Goal: Find specific page/section: Find specific page/section

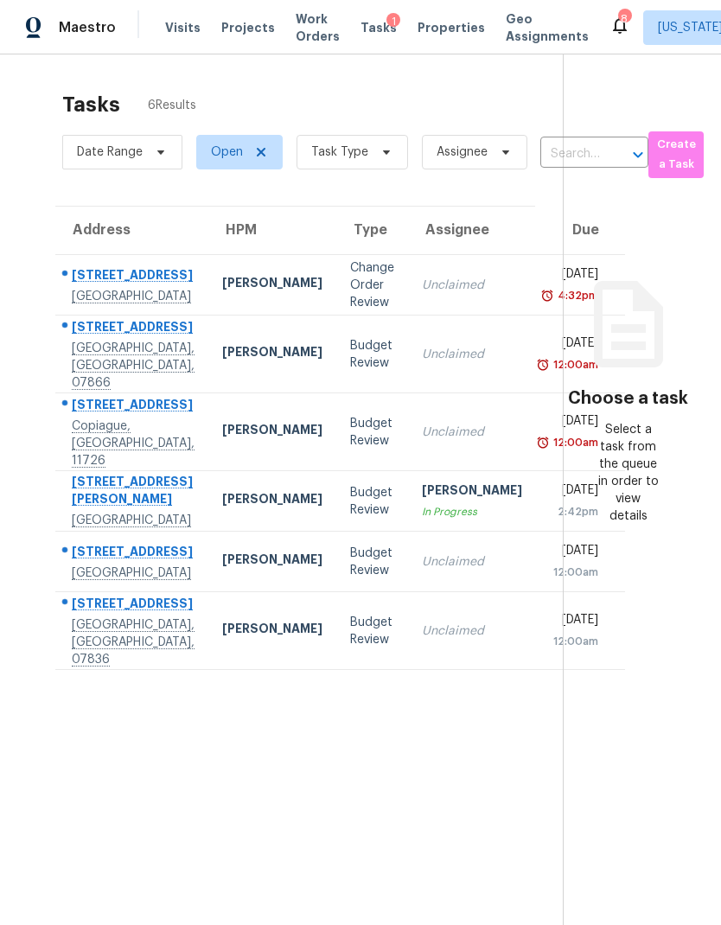
click at [428, 34] on span "Properties" at bounding box center [450, 27] width 67 height 17
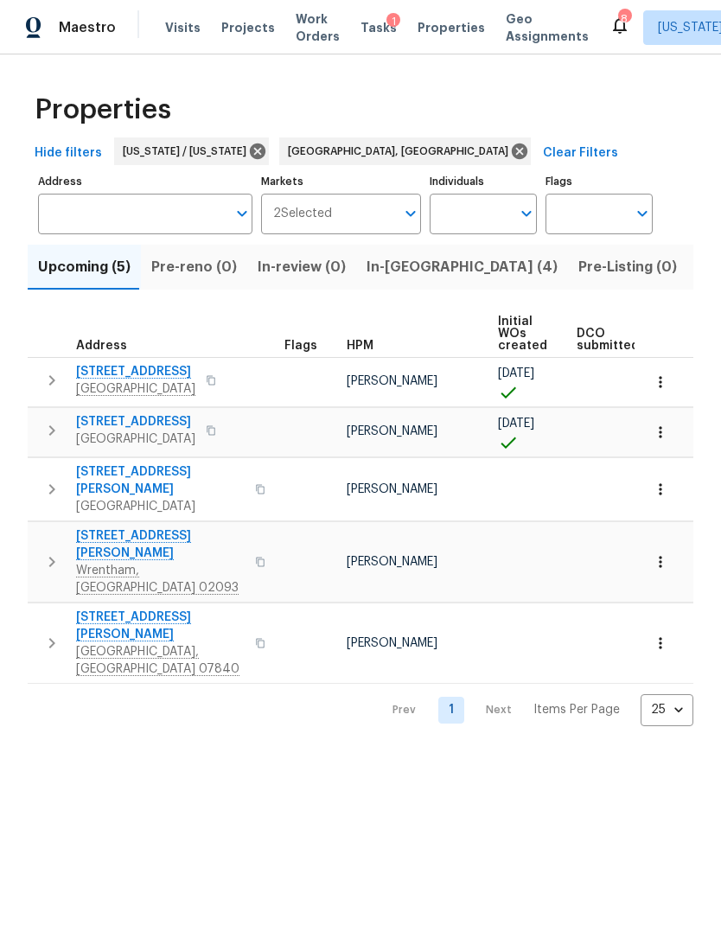
click at [697, 265] on span "Listed (36)" at bounding box center [734, 267] width 74 height 24
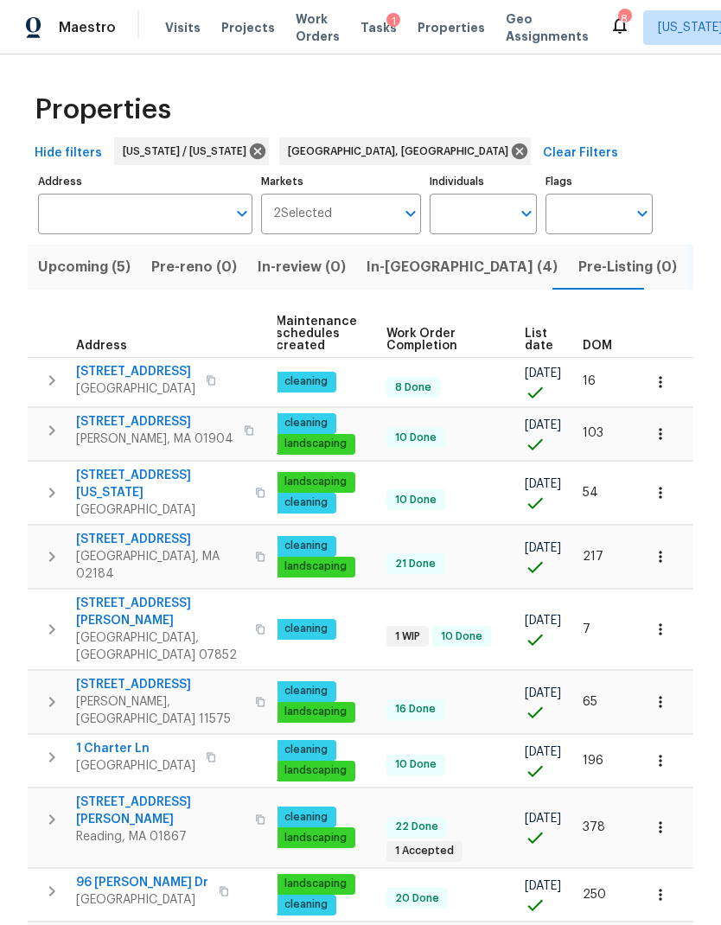
scroll to position [0, 251]
click at [608, 341] on span "DOM" at bounding box center [596, 346] width 29 height 12
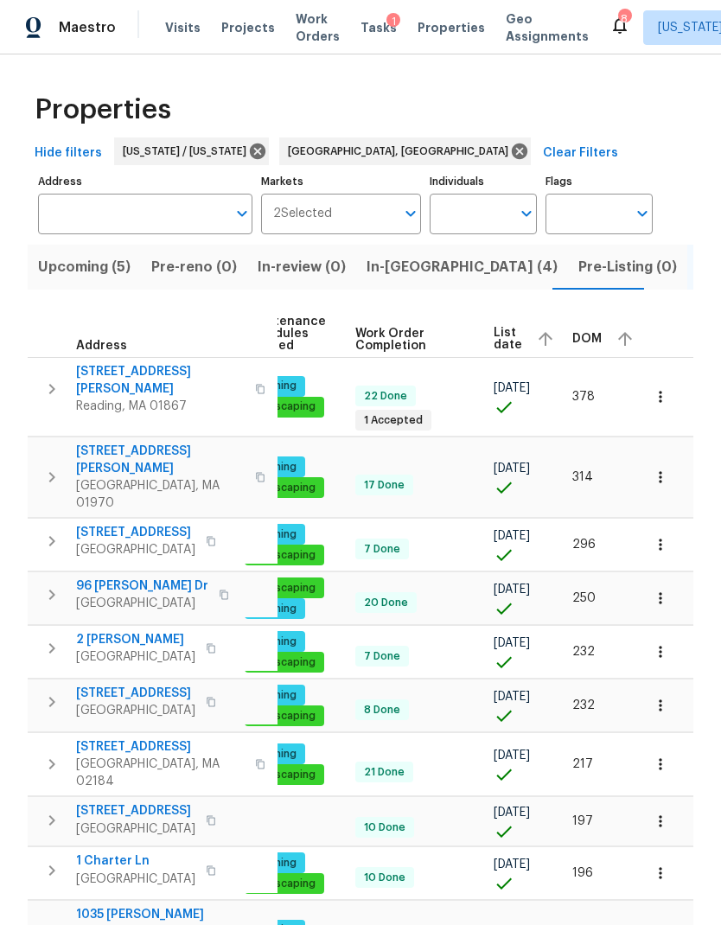
scroll to position [0, 282]
click at [593, 339] on div "DOM" at bounding box center [606, 339] width 66 height 26
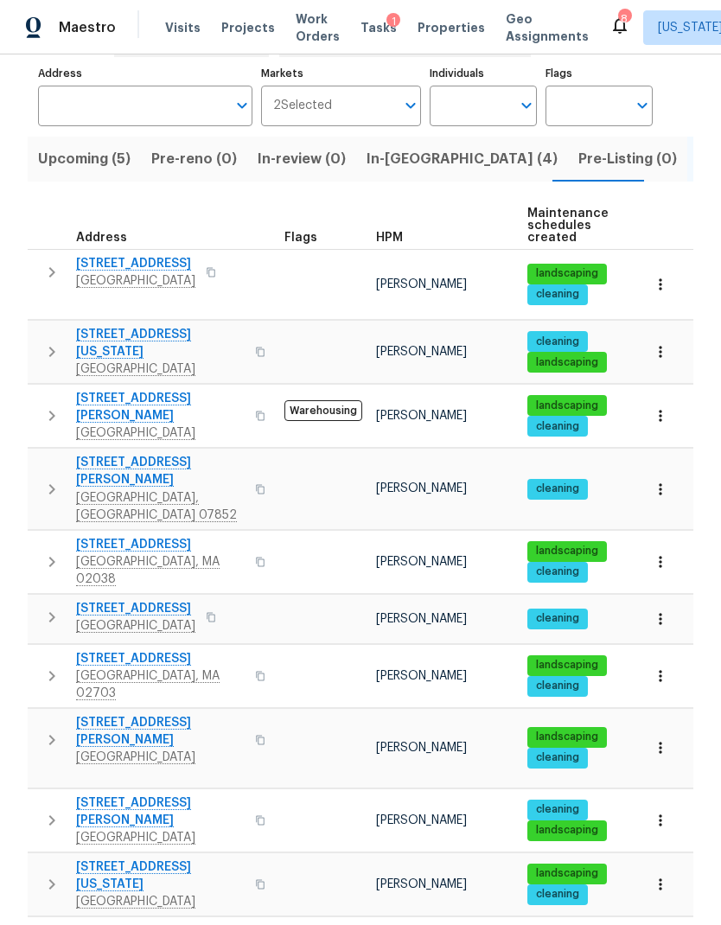
click at [131, 266] on span "[STREET_ADDRESS]" at bounding box center [135, 263] width 119 height 17
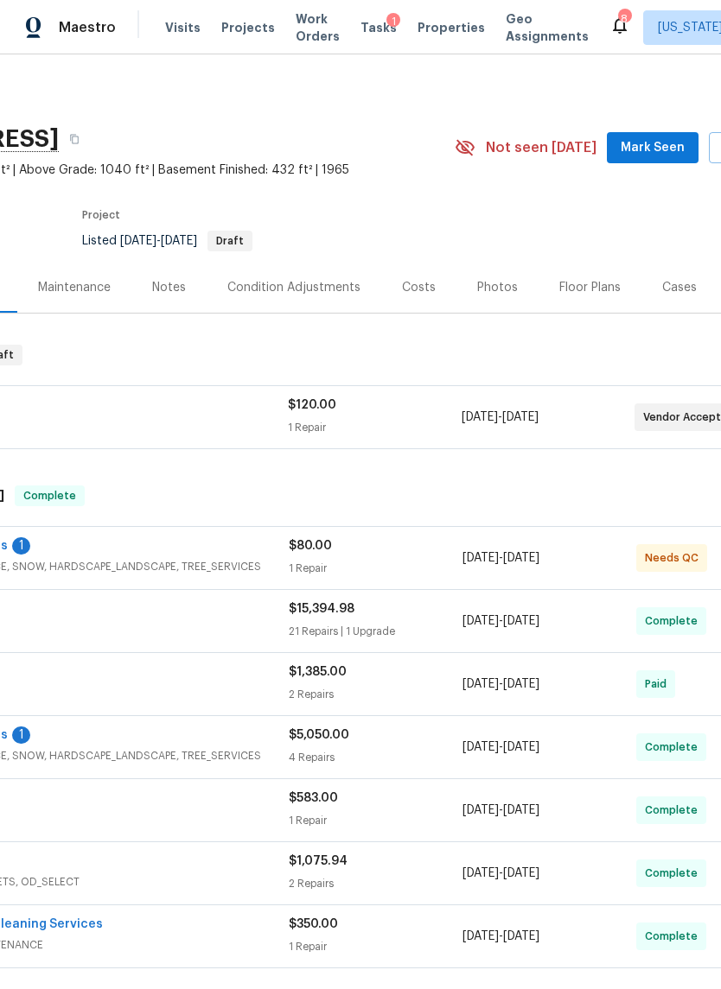
scroll to position [0, 149]
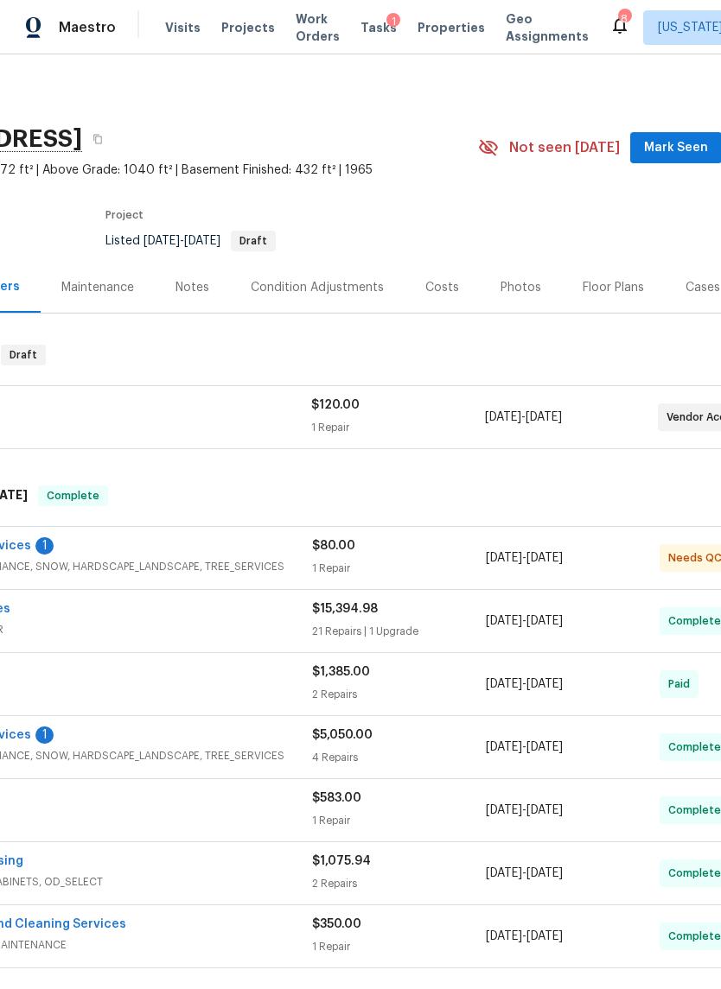
click at [325, 289] on div "Condition Adjustments" at bounding box center [317, 287] width 133 height 17
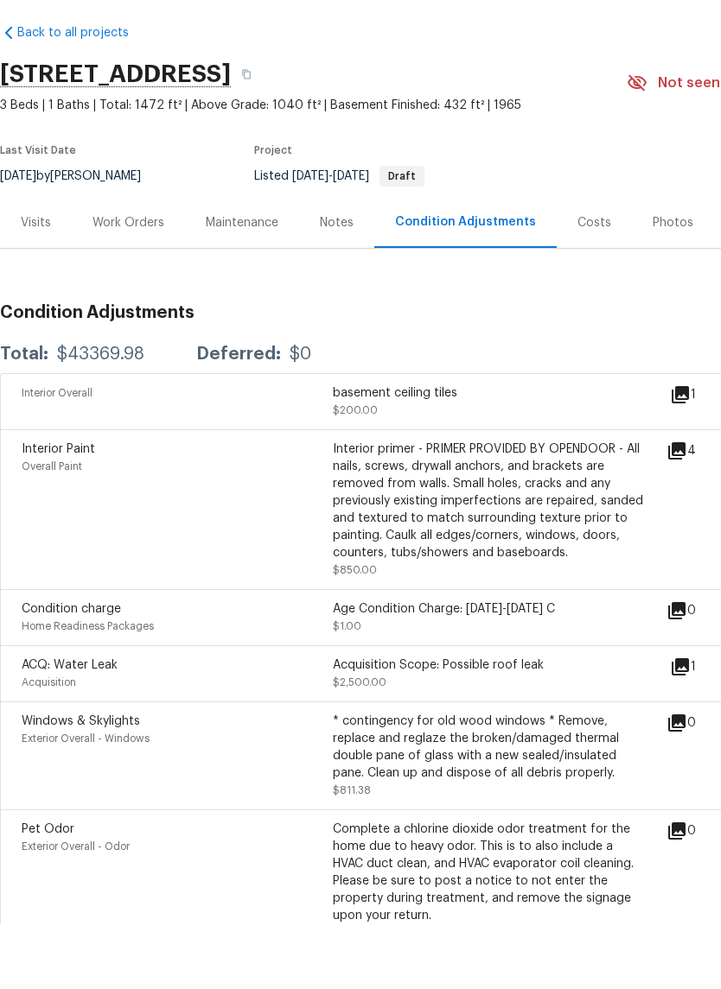
click at [130, 279] on div "Work Orders" at bounding box center [128, 287] width 72 height 17
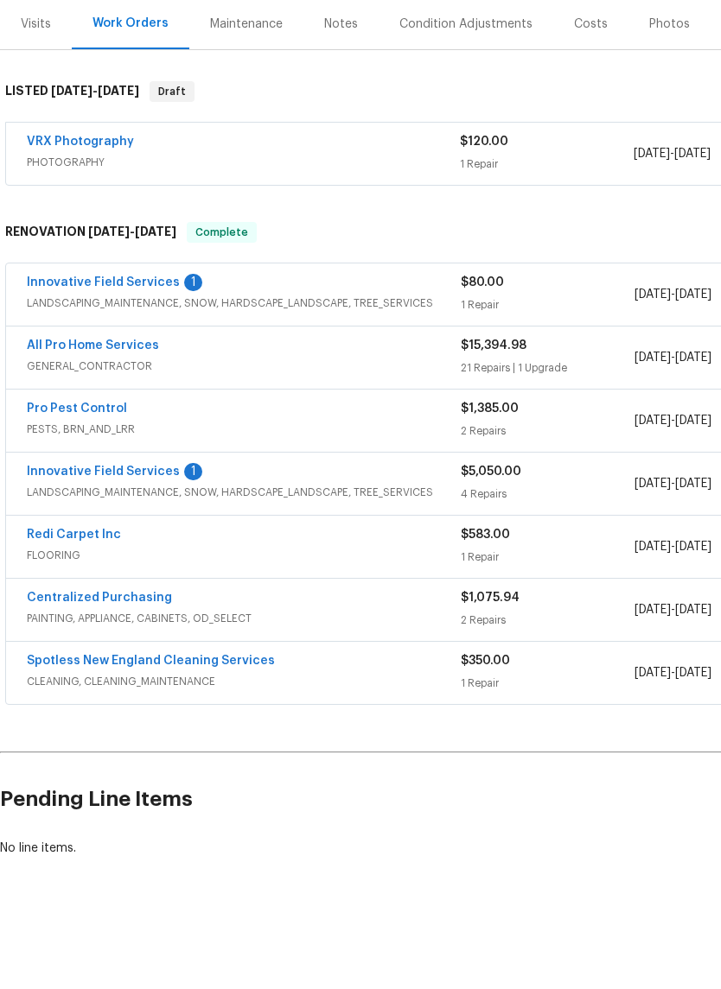
scroll to position [200, 0]
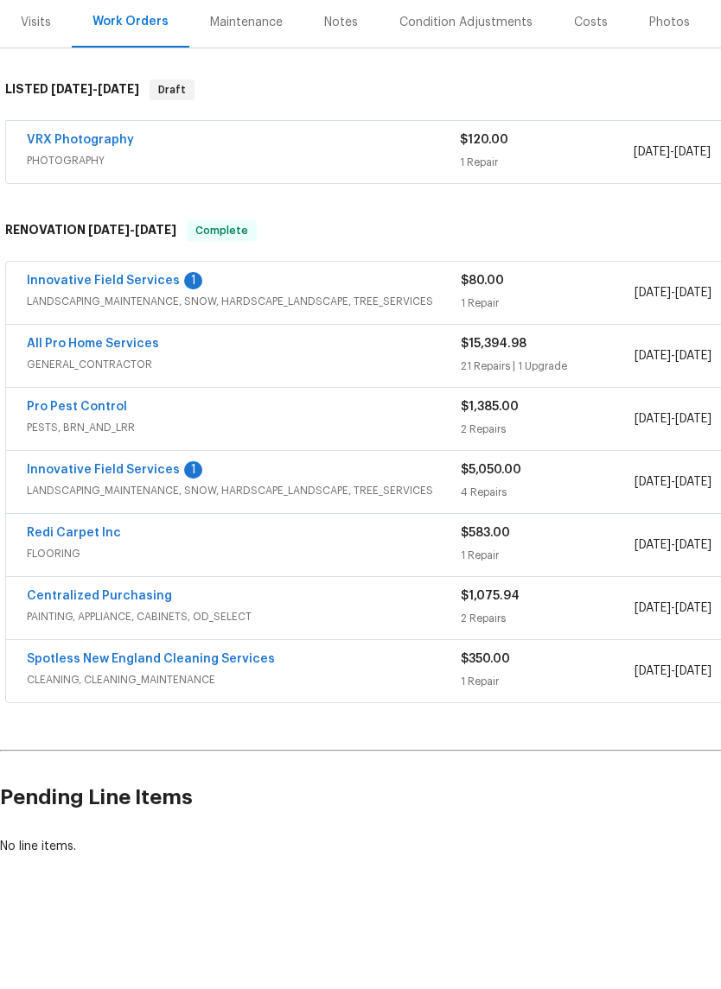
click at [122, 403] on link "All Pro Home Services" at bounding box center [93, 409] width 132 height 12
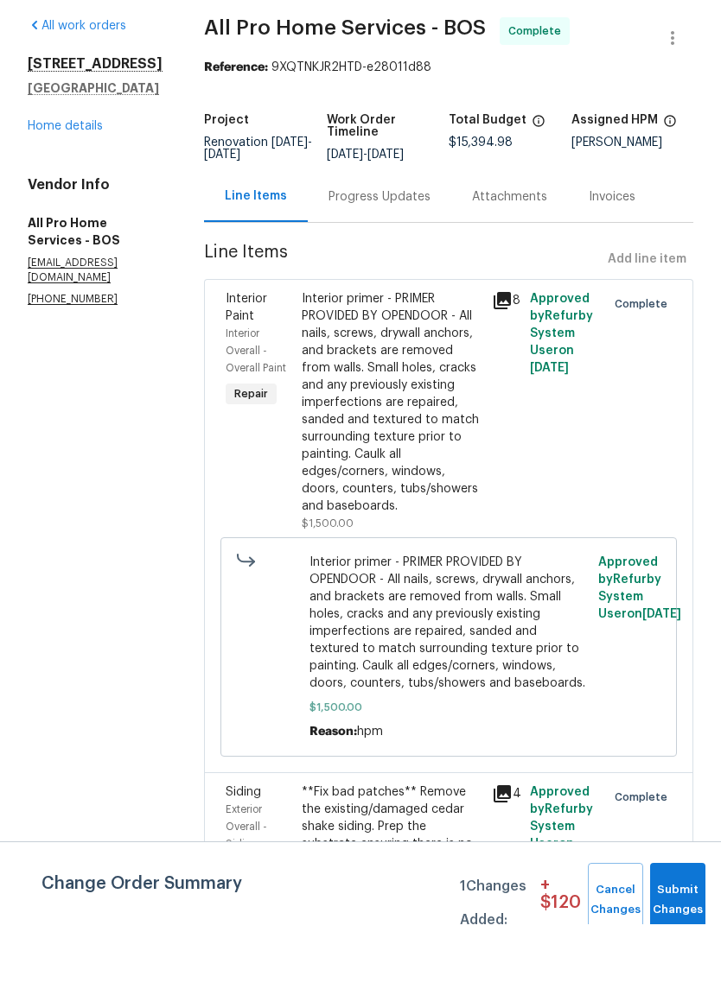
click at [77, 185] on link "Home details" at bounding box center [65, 191] width 75 height 12
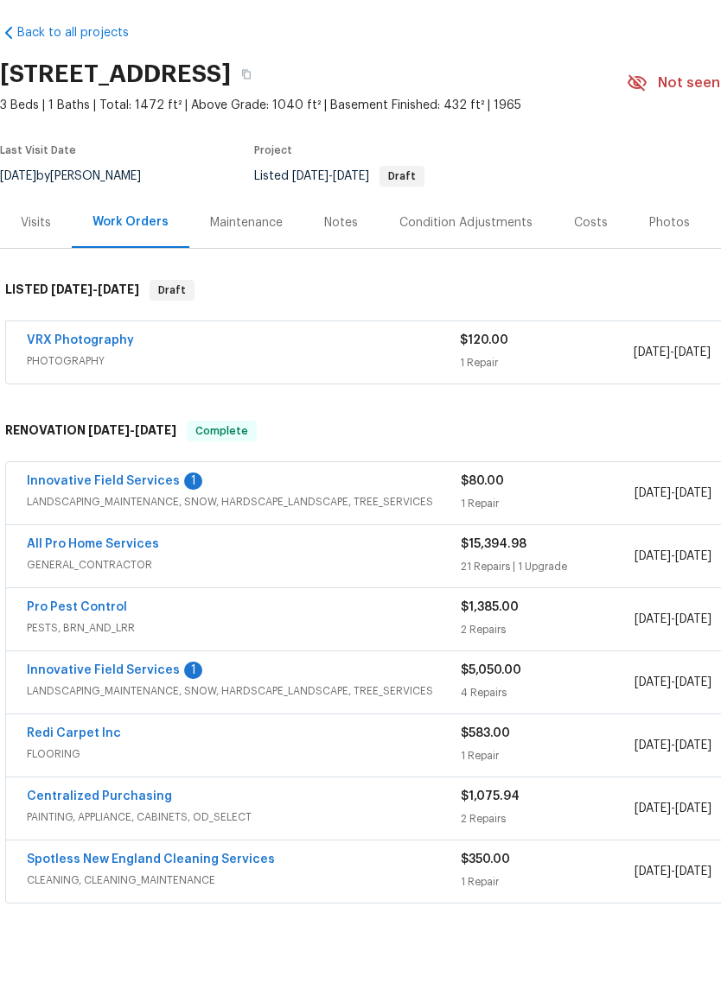
click at [471, 279] on div "Condition Adjustments" at bounding box center [465, 287] width 133 height 17
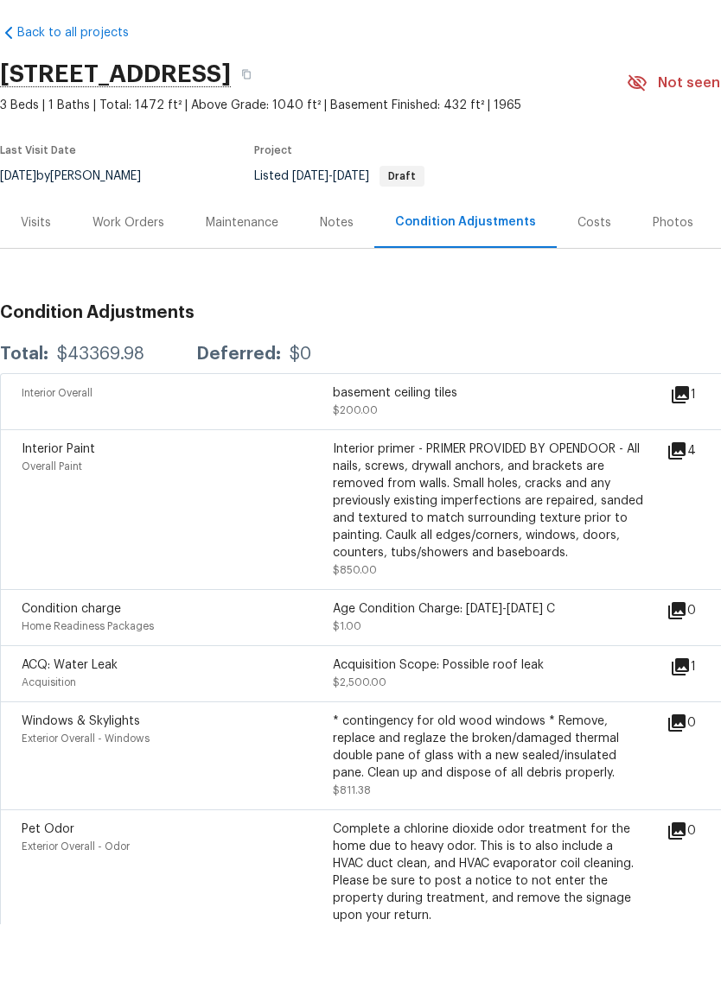
click at [130, 279] on div "Work Orders" at bounding box center [128, 287] width 72 height 17
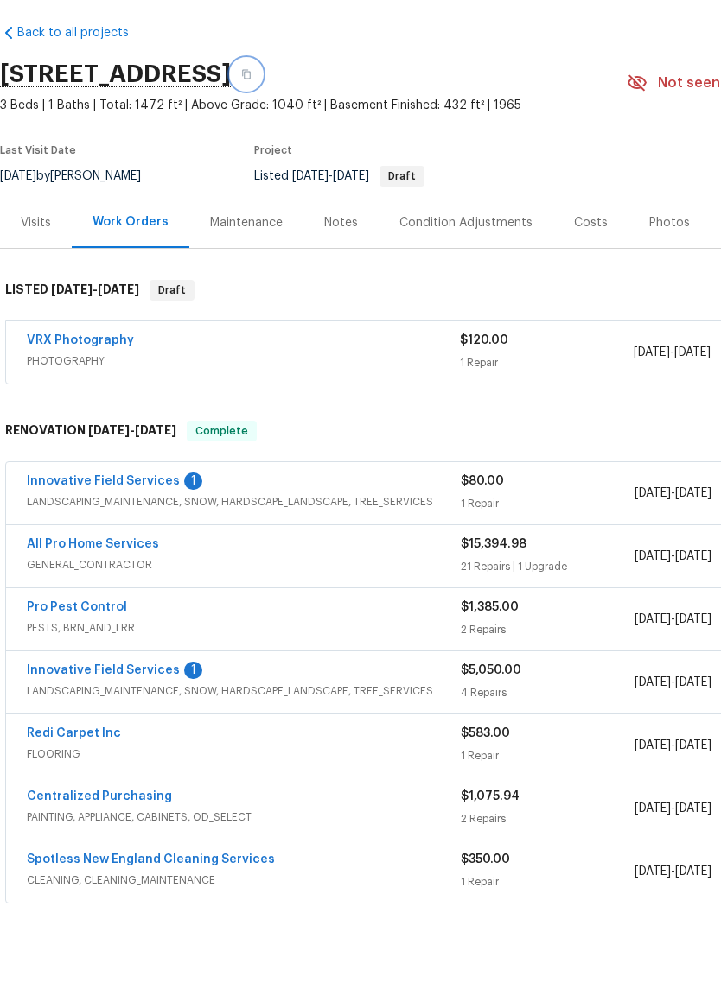
click at [251, 135] on icon "button" at bounding box center [246, 140] width 9 height 10
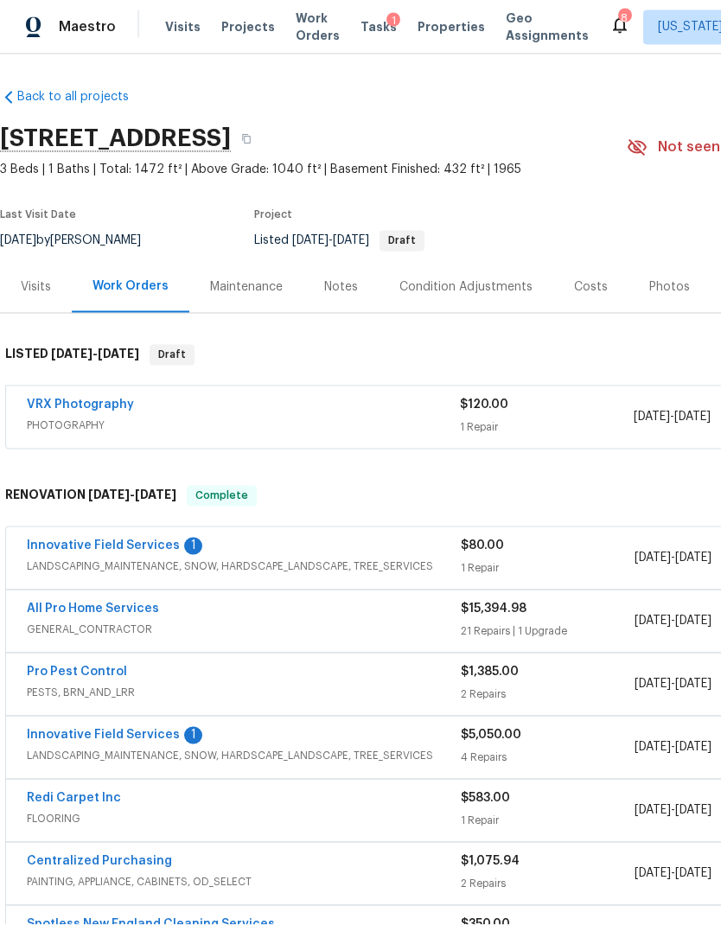
scroll to position [69, 0]
click at [262, 124] on button "button" at bounding box center [246, 139] width 31 height 31
click at [449, 262] on div "Condition Adjustments" at bounding box center [466, 287] width 175 height 51
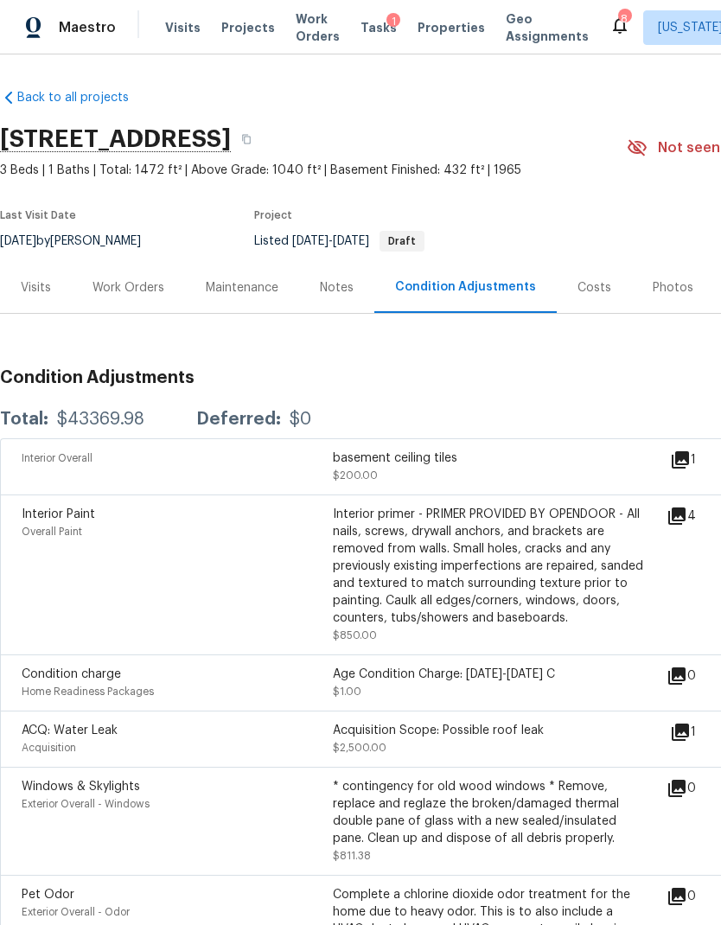
click at [582, 262] on div "Costs" at bounding box center [594, 287] width 75 height 51
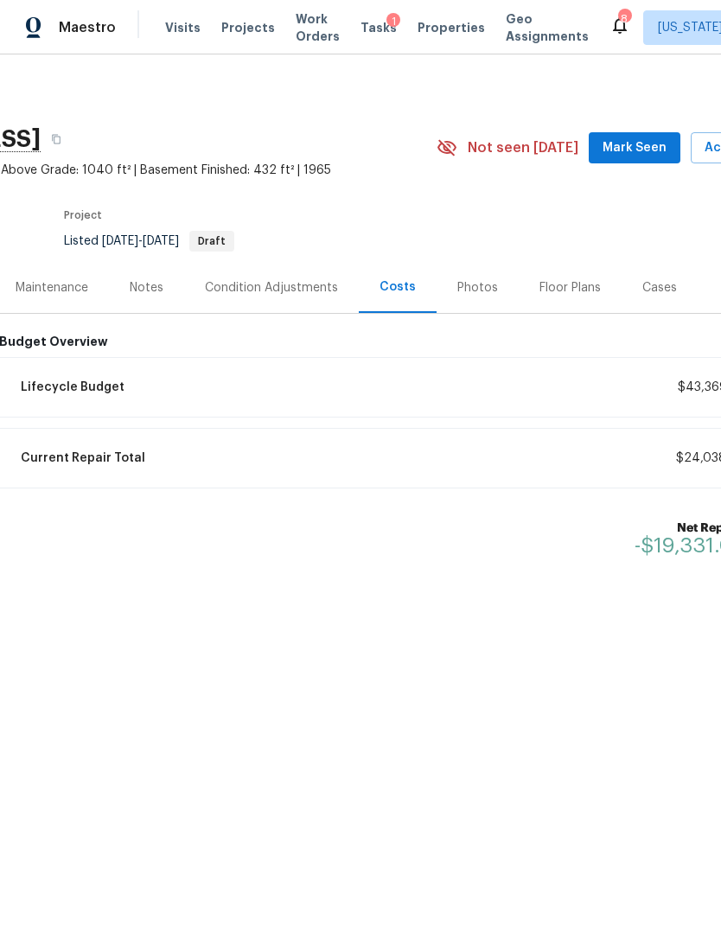
scroll to position [0, 24]
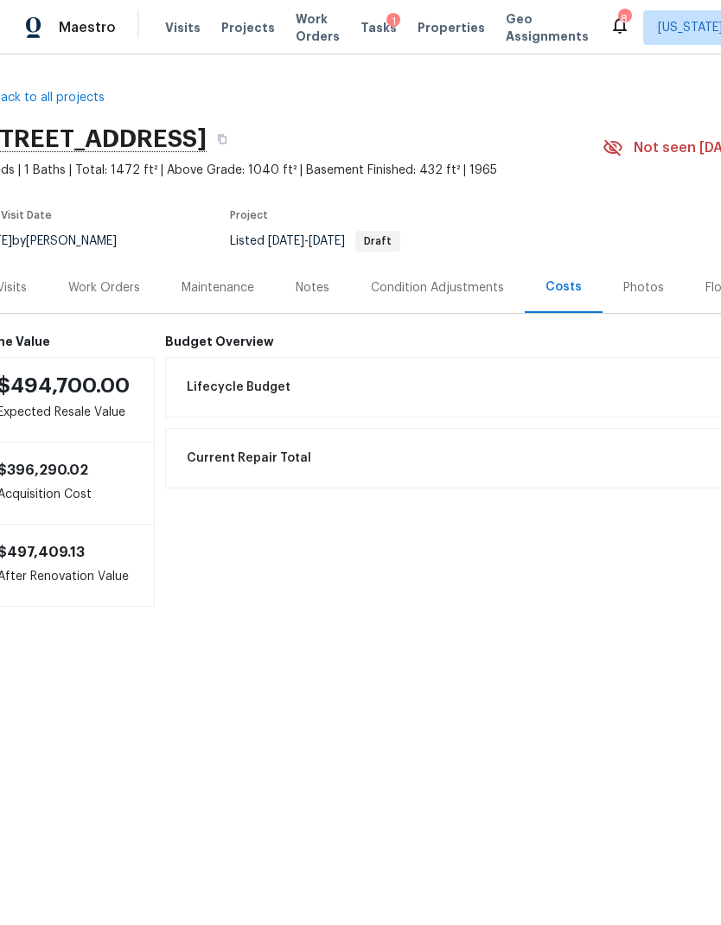
click at [307, 291] on div "Notes" at bounding box center [313, 287] width 34 height 17
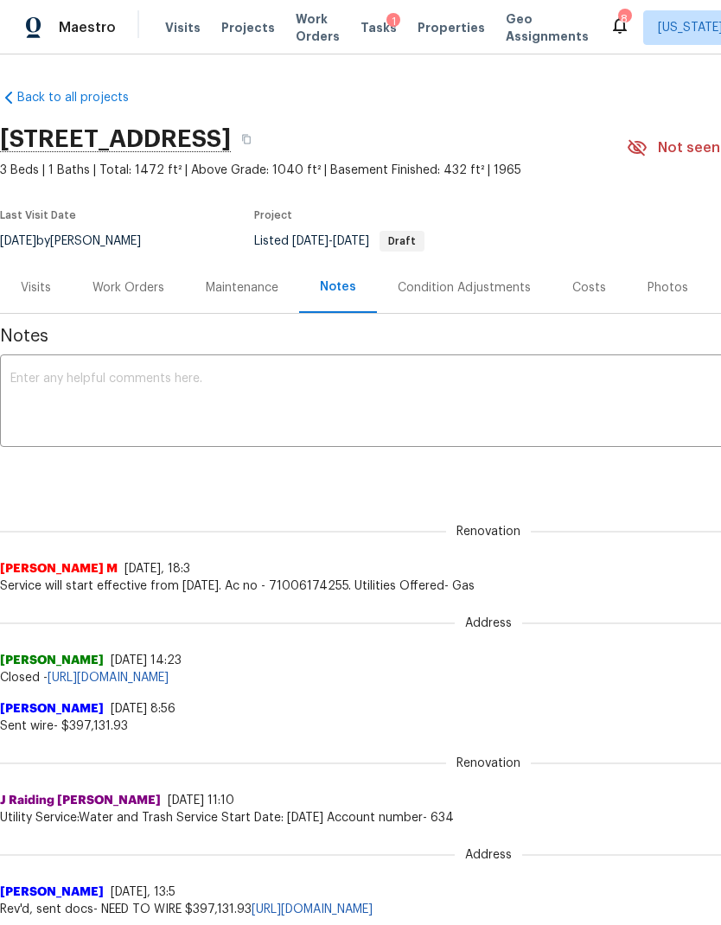
click at [583, 283] on div "Costs" at bounding box center [589, 287] width 34 height 17
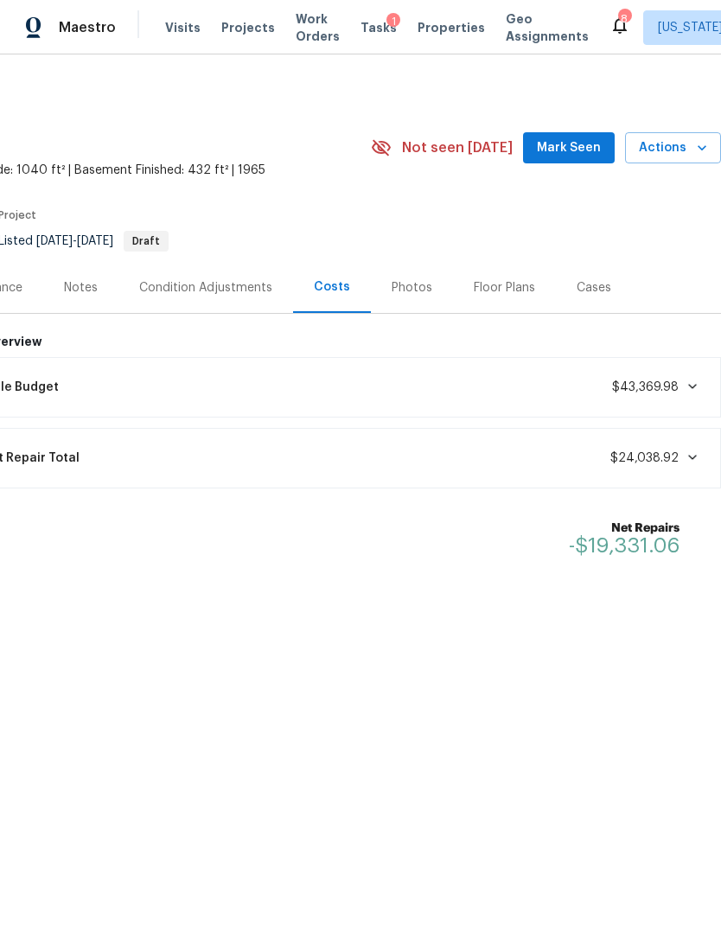
scroll to position [0, 256]
click at [677, 379] on span "$43,369.98" at bounding box center [655, 387] width 87 height 17
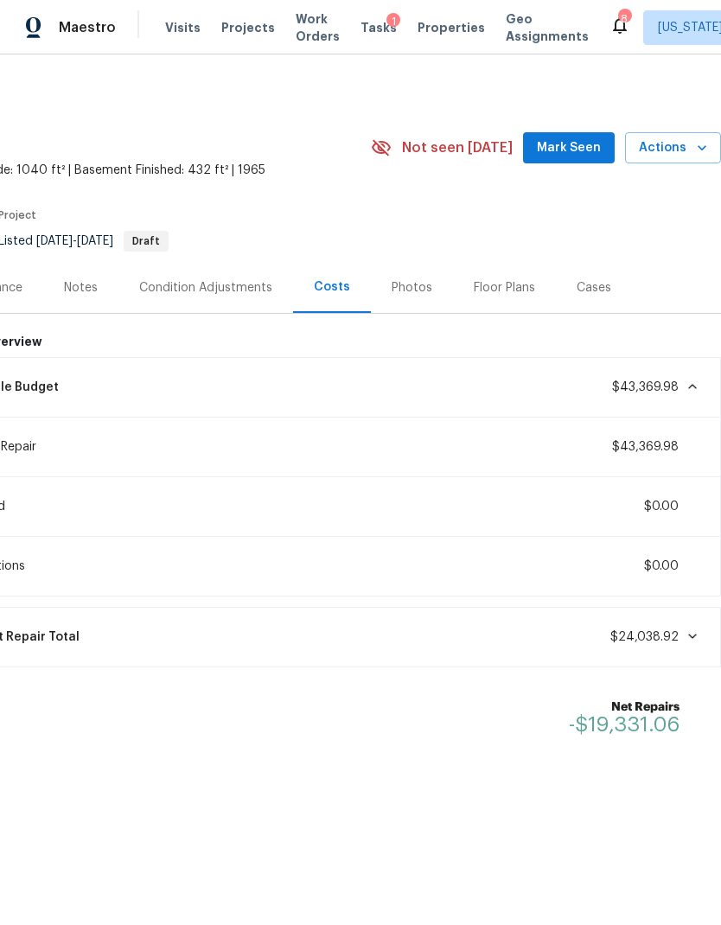
click at [687, 384] on icon at bounding box center [692, 386] width 14 height 14
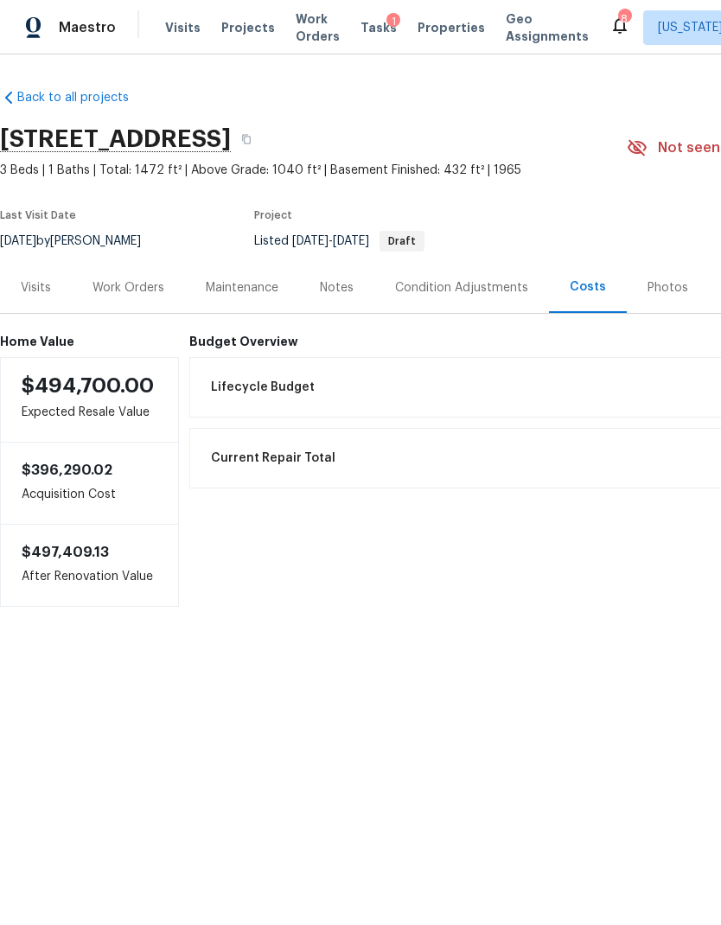
scroll to position [0, 0]
